Goal: Navigation & Orientation: Find specific page/section

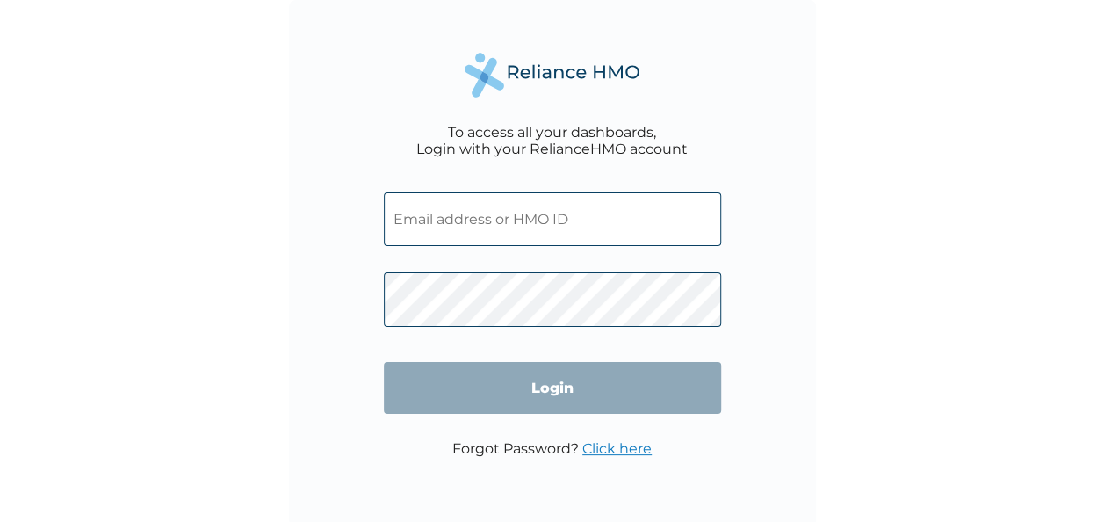
click at [539, 221] on input "text" at bounding box center [552, 219] width 337 height 54
type input "[EMAIL_ADDRESS][DOMAIN_NAME]"
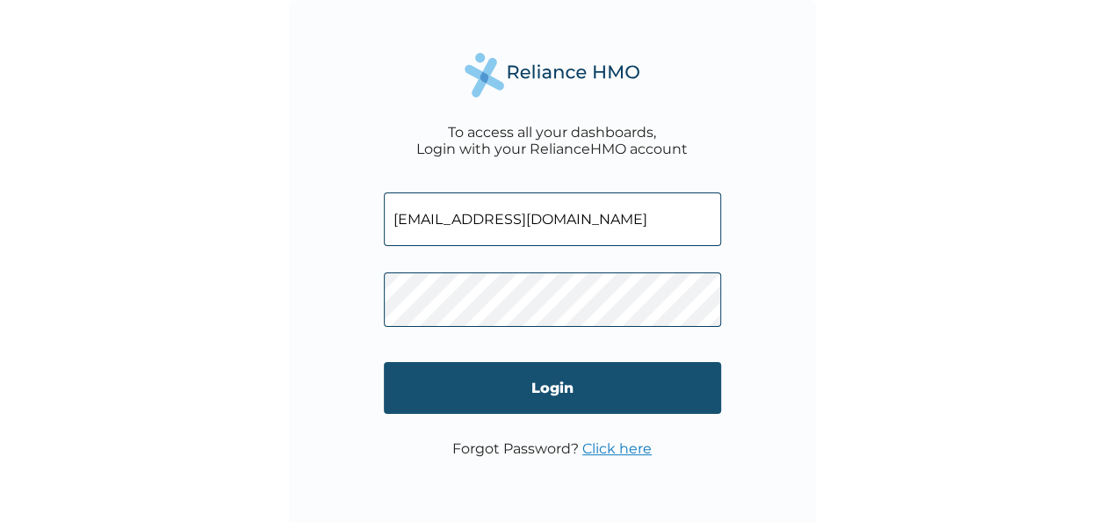
click at [530, 387] on input "Login" at bounding box center [552, 388] width 337 height 52
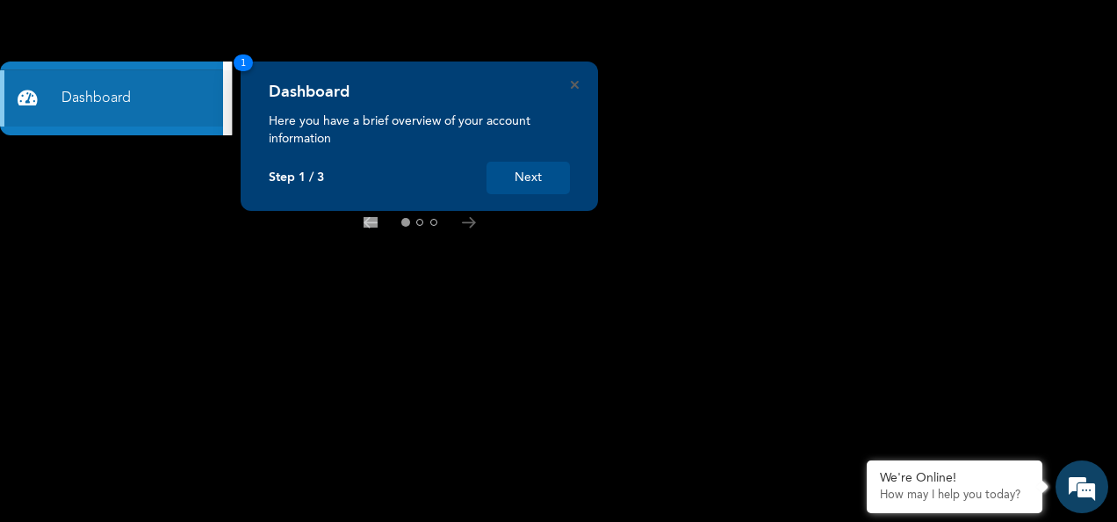
click at [65, 155] on rect at bounding box center [558, 261] width 1117 height 522
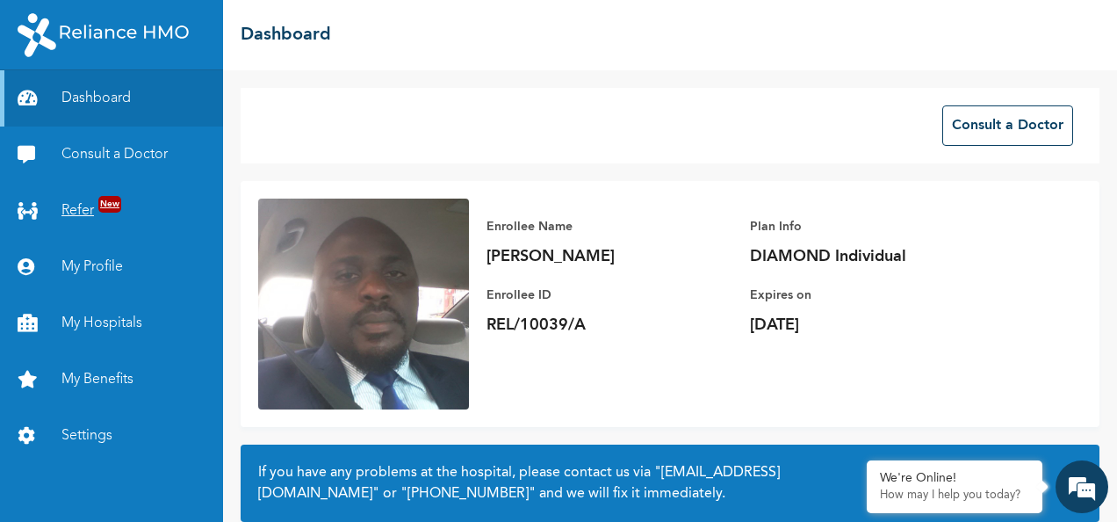
click at [79, 218] on link "Refer New" at bounding box center [111, 211] width 223 height 56
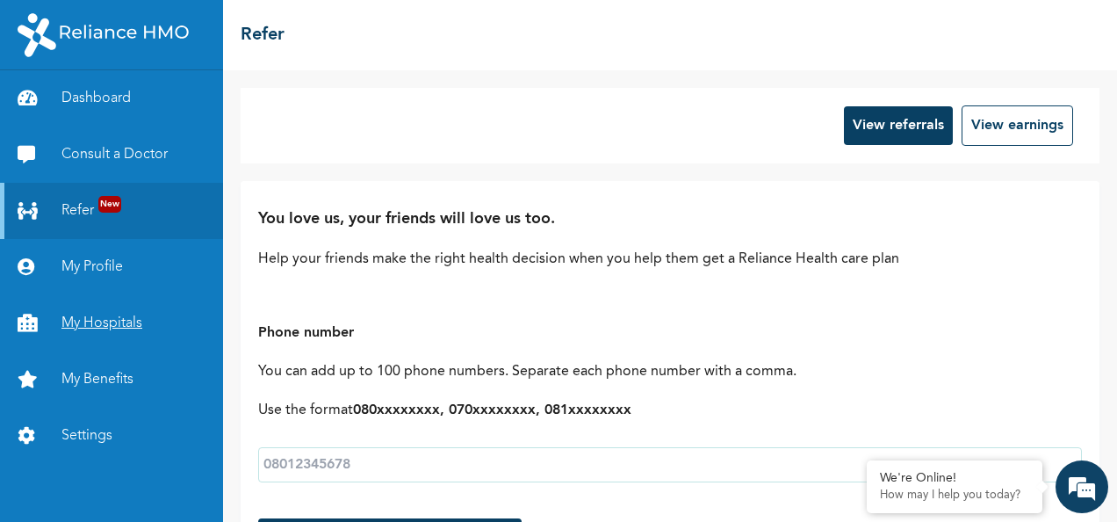
click at [110, 324] on link "My Hospitals" at bounding box center [111, 323] width 223 height 56
